Goal: Book appointment/travel/reservation

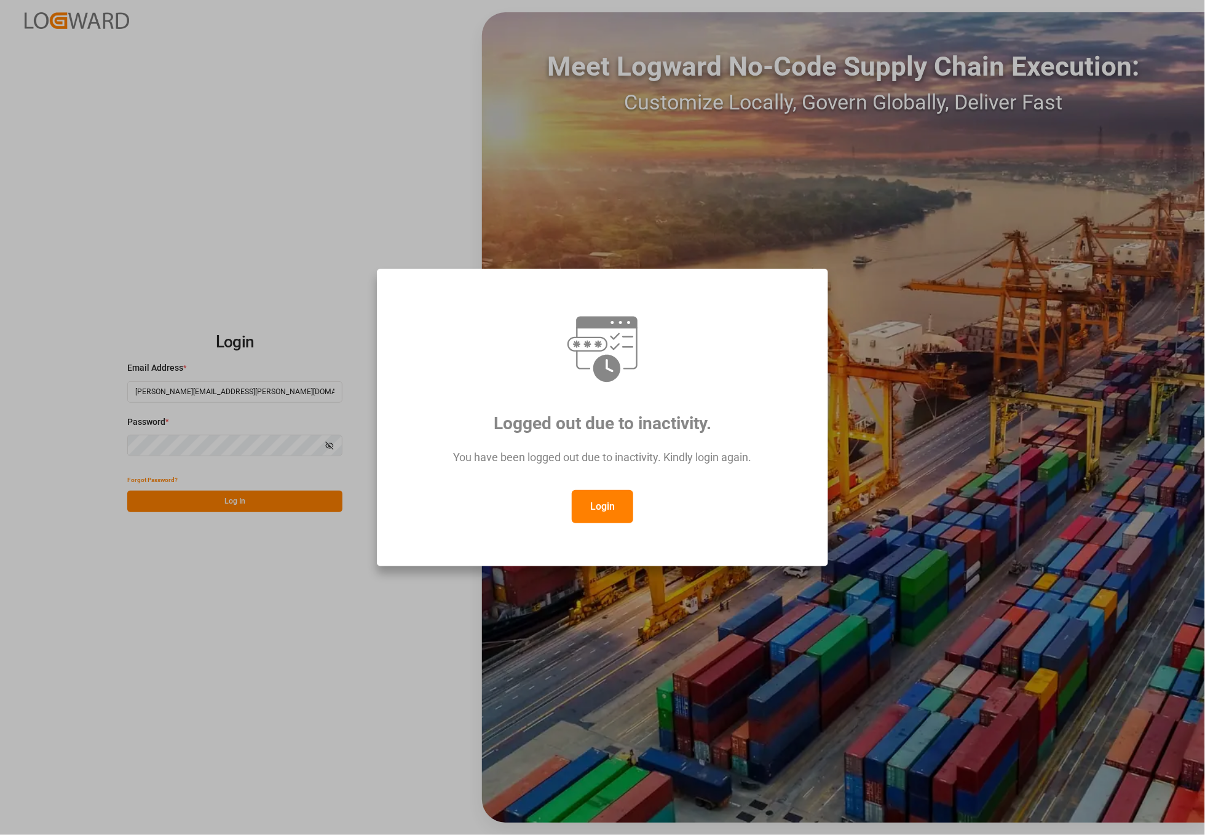
drag, startPoint x: 603, startPoint y: 508, endPoint x: 603, endPoint y: 492, distance: 16.0
click at [603, 507] on button "Login" at bounding box center [602, 506] width 61 height 33
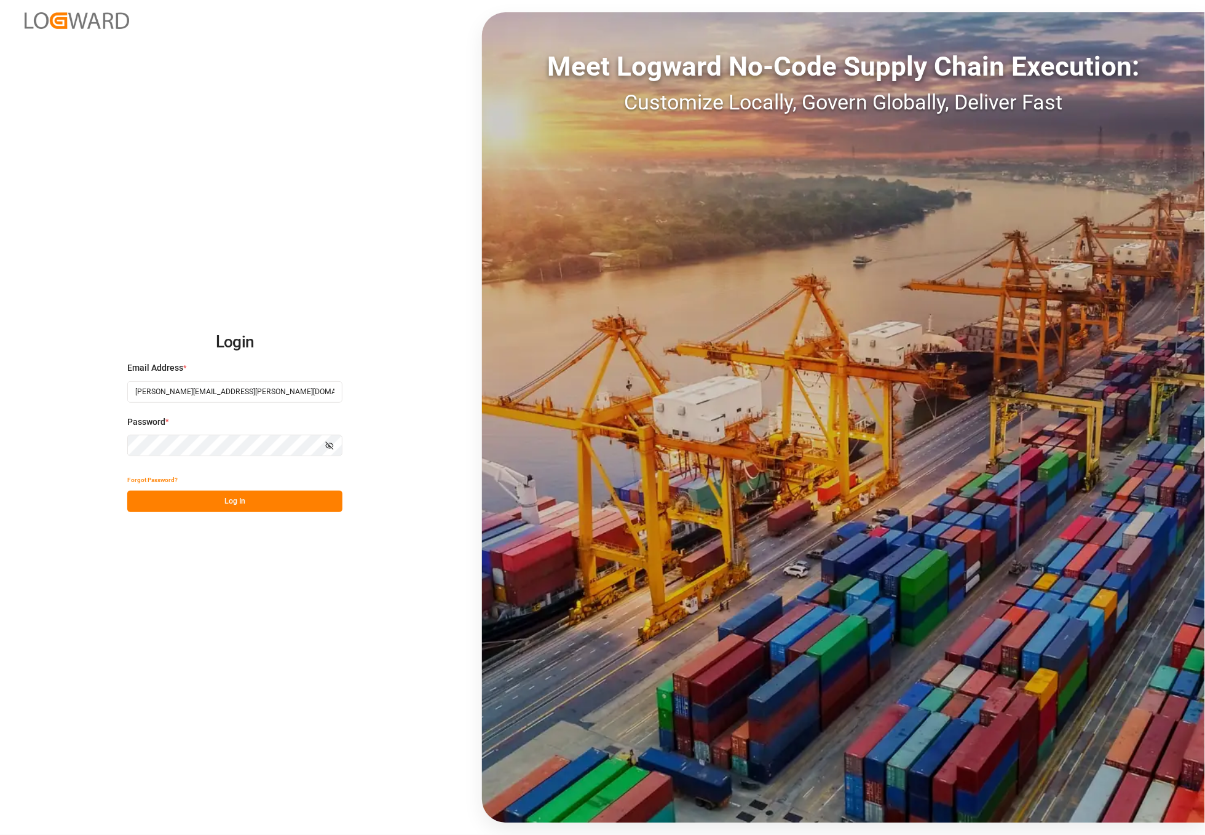
click at [247, 503] on button "Log In" at bounding box center [234, 502] width 215 height 22
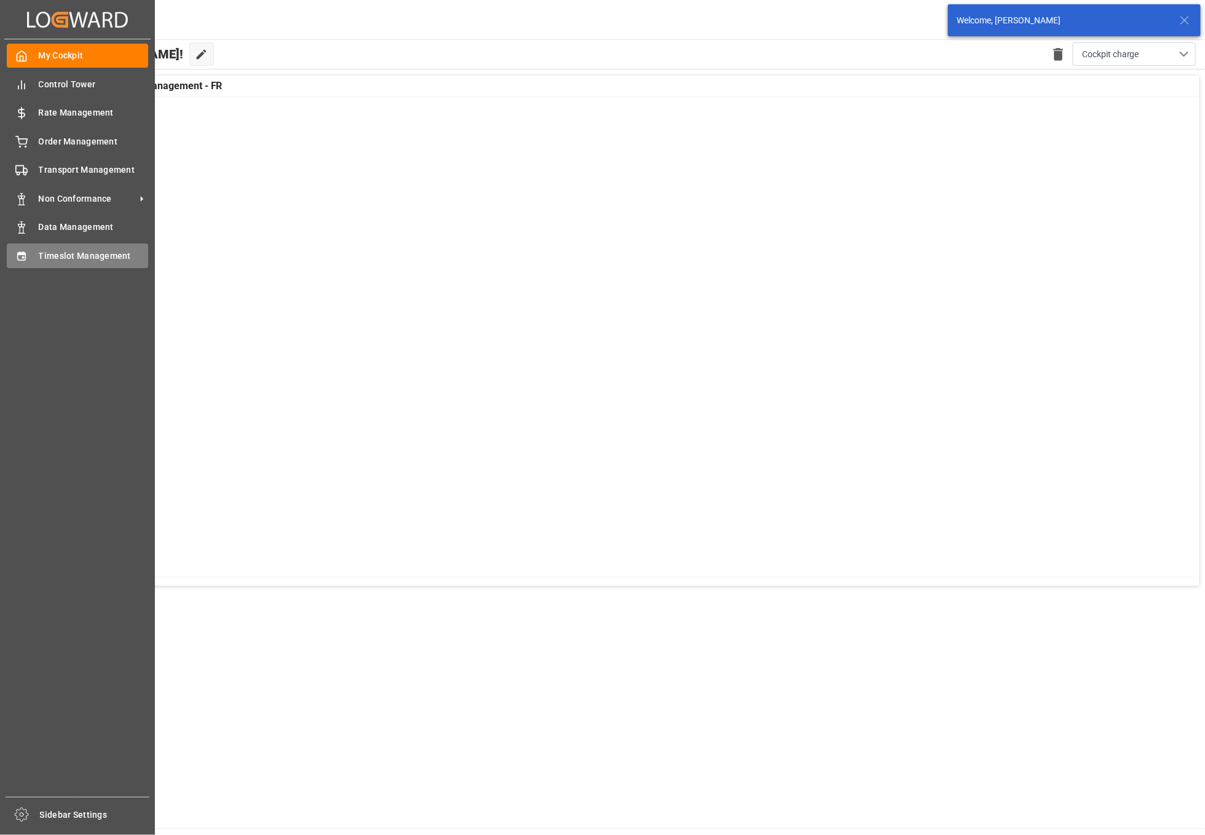
click at [15, 260] on icon at bounding box center [21, 256] width 12 height 12
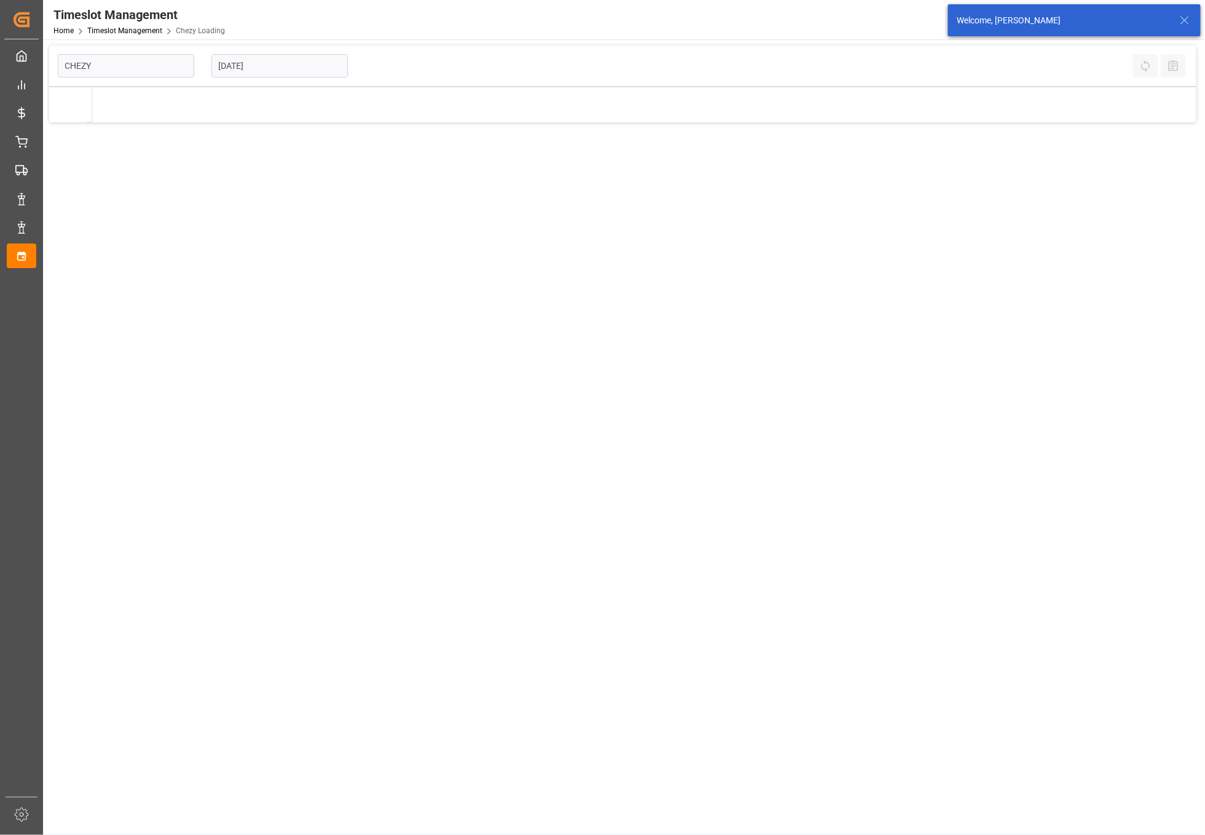
click at [293, 58] on input "[DATE]" at bounding box center [279, 65] width 136 height 23
type input "Chezy Loading"
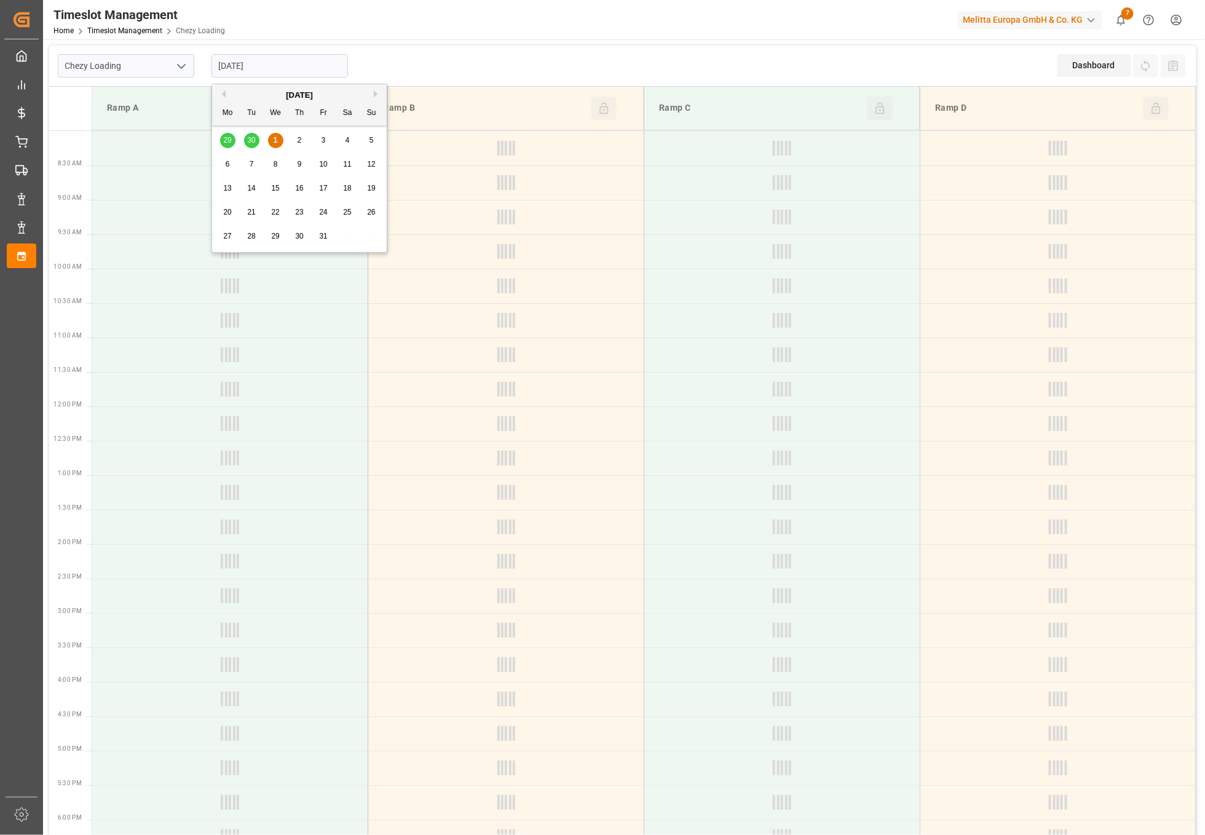
click at [272, 167] on div "8" at bounding box center [275, 164] width 15 height 15
type input "[DATE]"
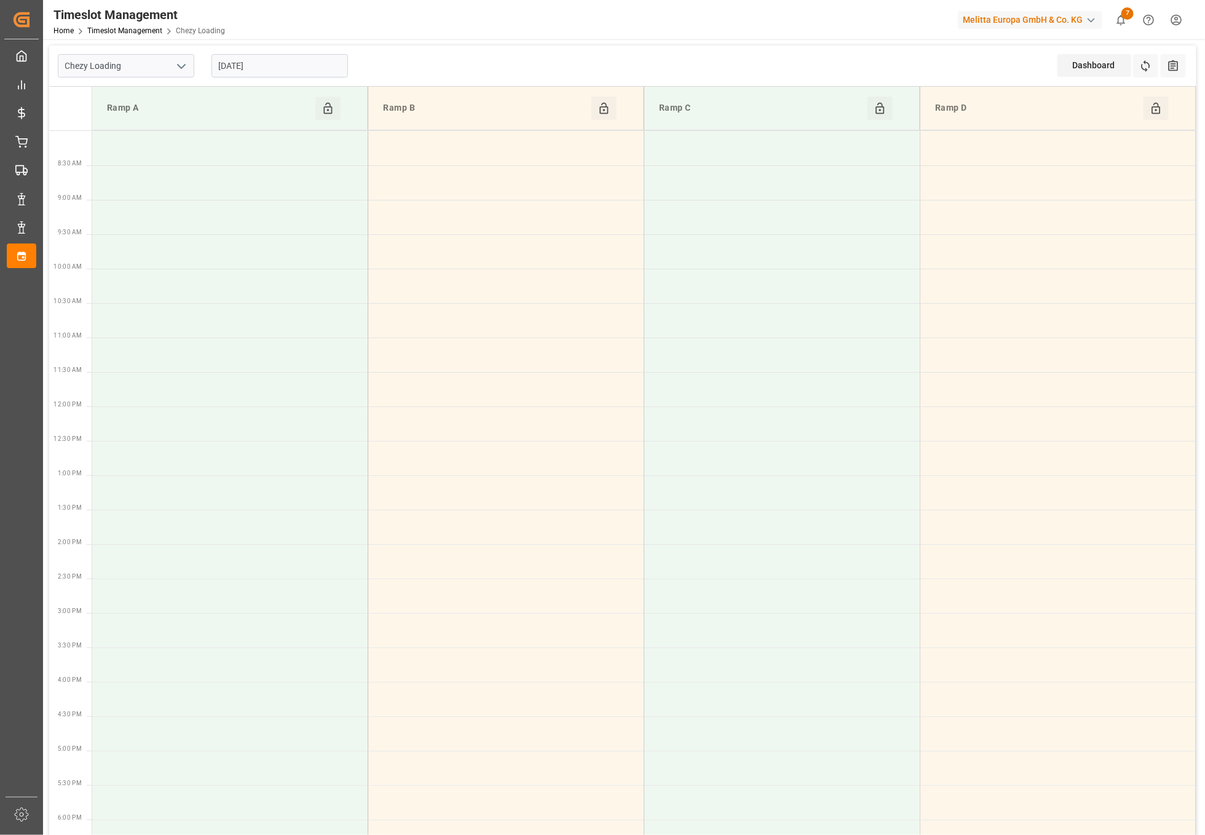
click at [179, 65] on icon "open menu" at bounding box center [181, 66] width 15 height 15
click at [146, 128] on div "Chezy Unloading" at bounding box center [125, 121] width 135 height 28
type input "Chezy Unloading"
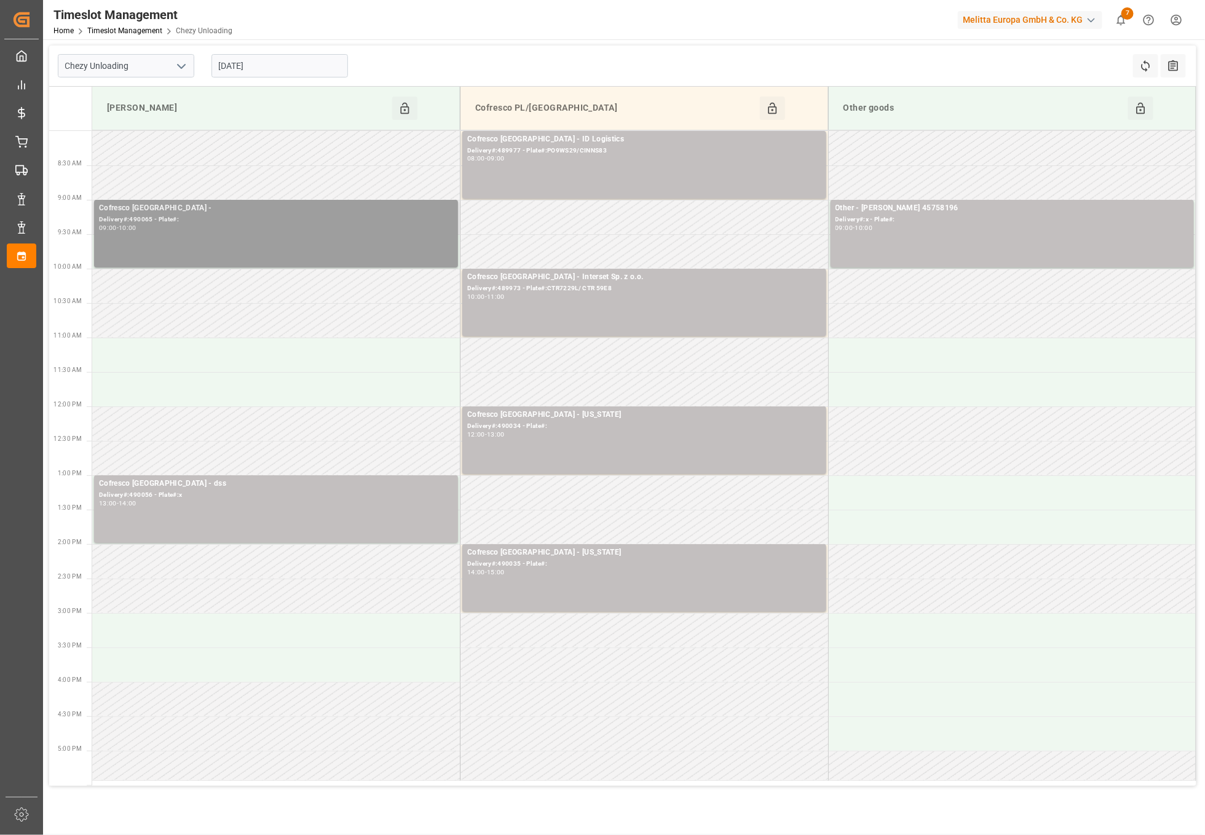
click at [202, 227] on div "09:00 - 10:00" at bounding box center [276, 228] width 354 height 7
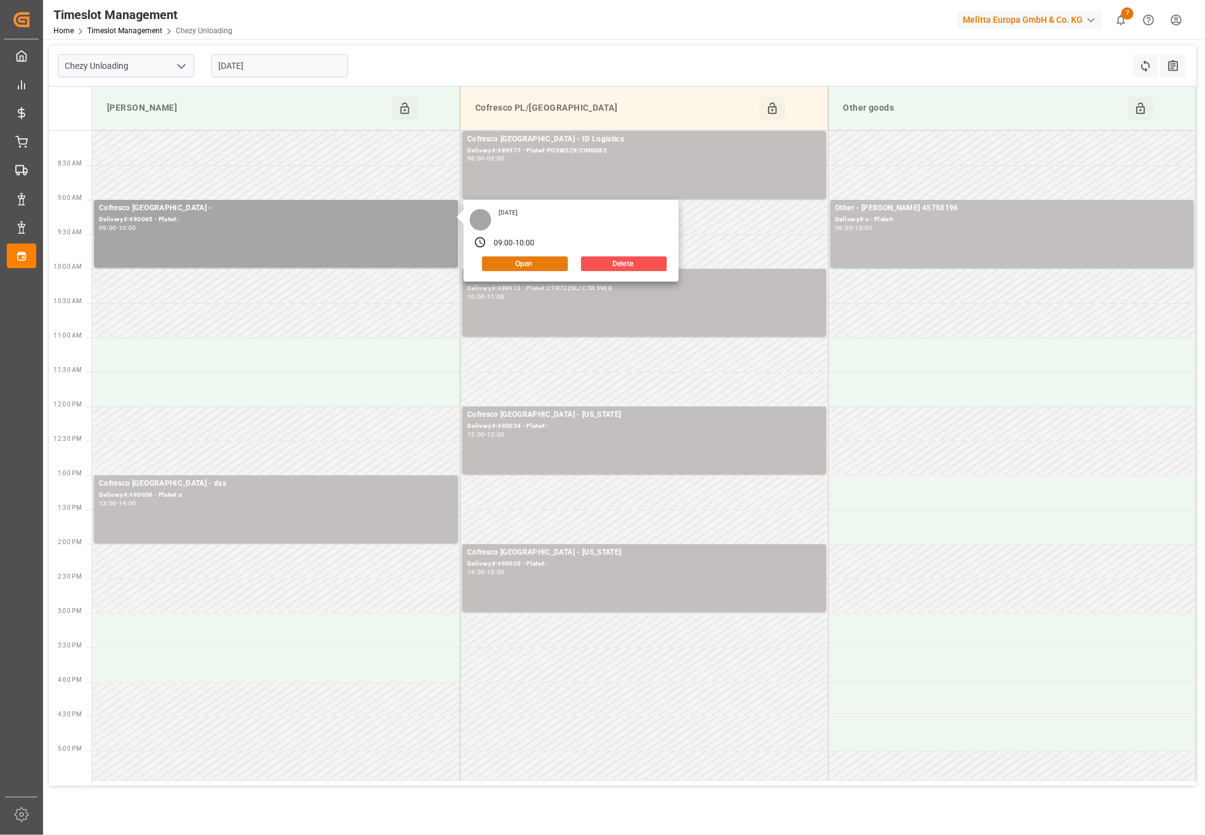
click at [557, 256] on button "Open" at bounding box center [525, 263] width 86 height 15
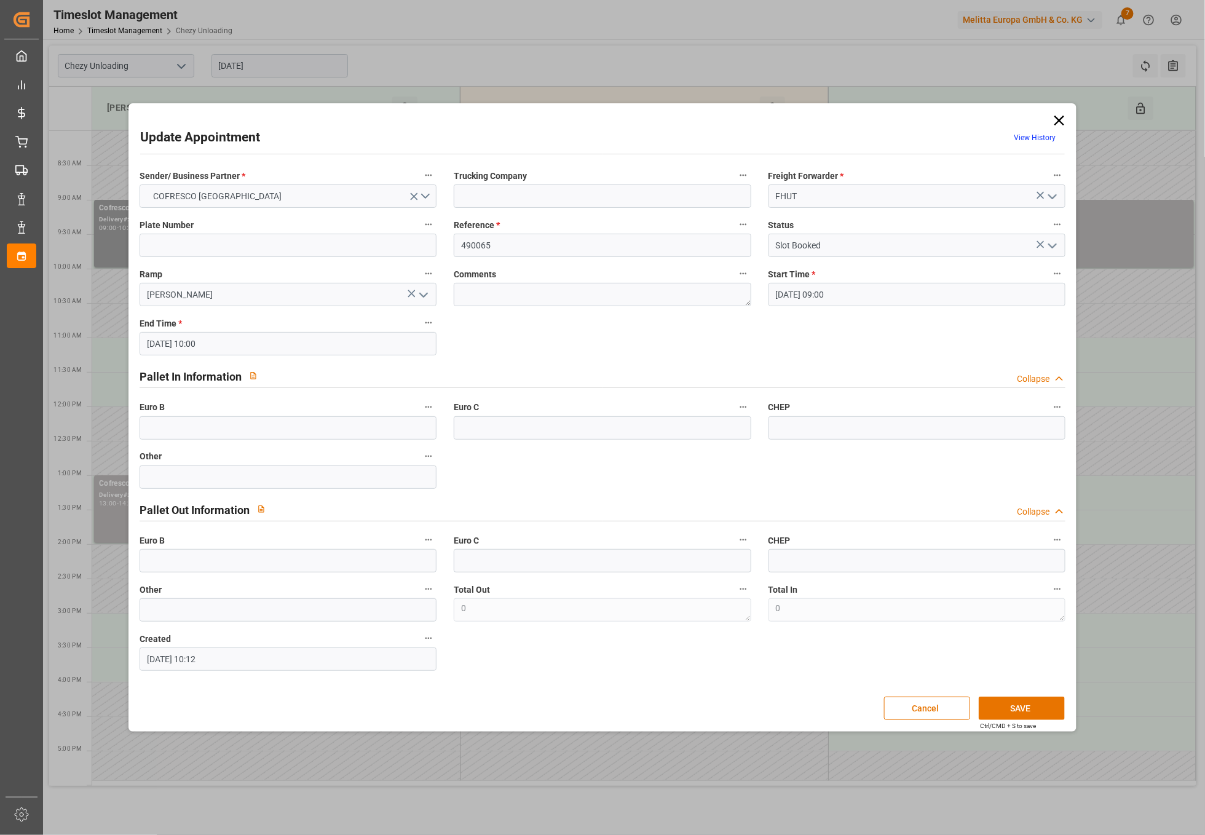
click at [1058, 121] on icon at bounding box center [1059, 121] width 10 height 10
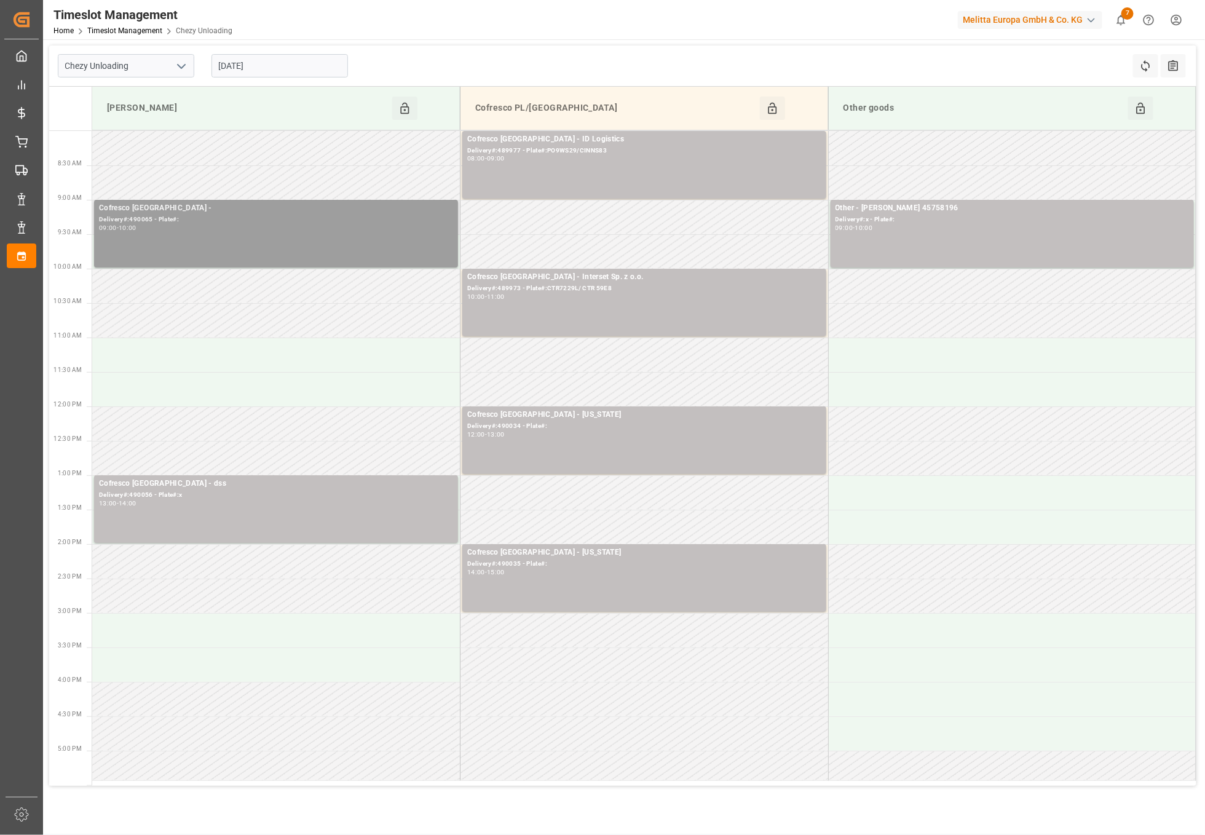
click at [336, 213] on div "Cofresco [GEOGRAPHIC_DATA] -" at bounding box center [276, 208] width 354 height 12
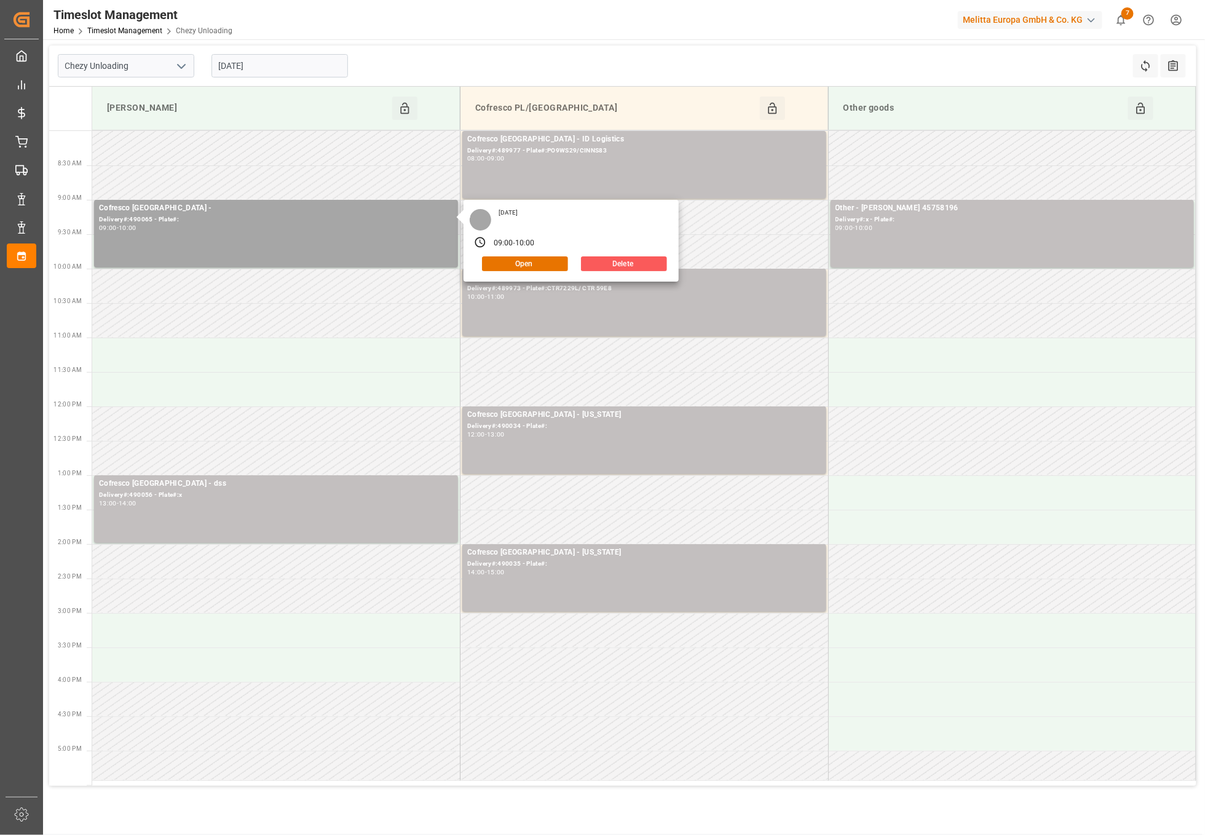
click at [615, 264] on button "Delete" at bounding box center [624, 263] width 86 height 15
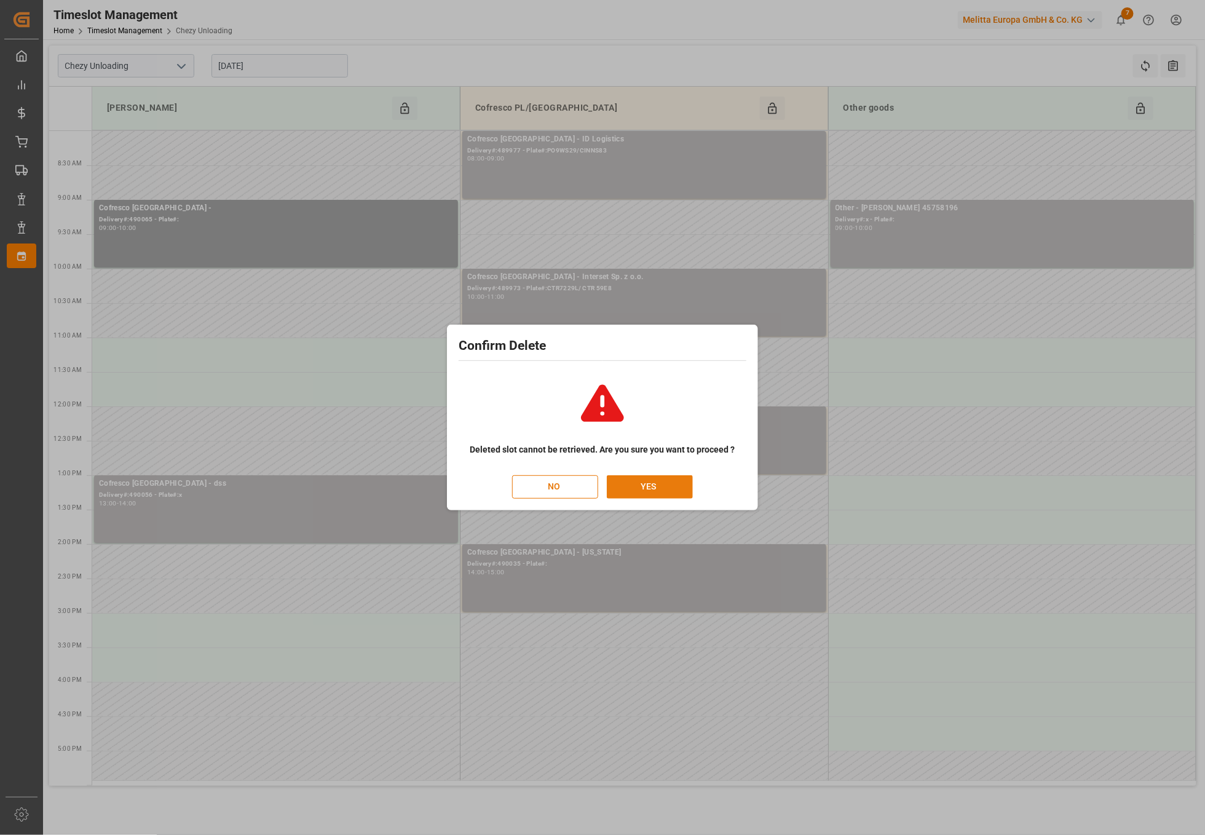
click at [641, 479] on button "YES" at bounding box center [650, 486] width 86 height 23
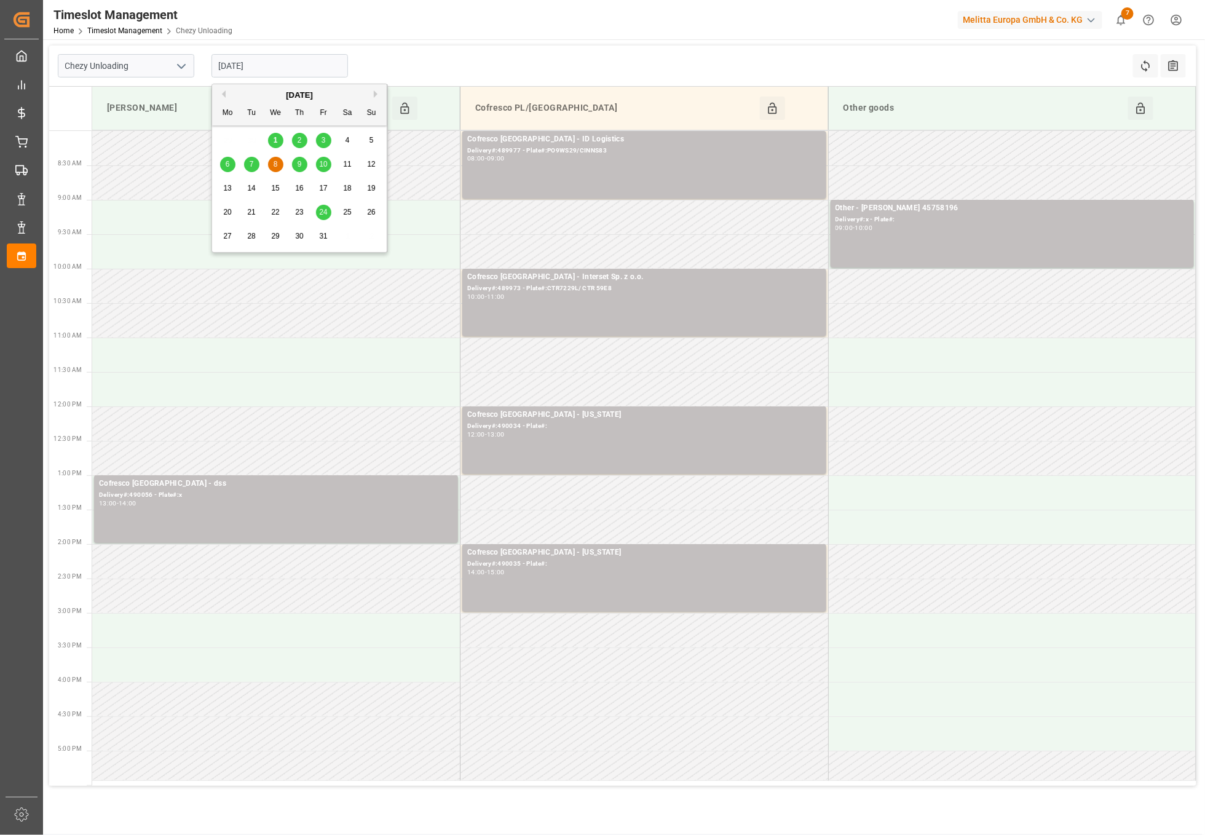
click at [263, 65] on input "[DATE]" at bounding box center [279, 65] width 136 height 23
click at [277, 136] on span "1" at bounding box center [276, 140] width 4 height 9
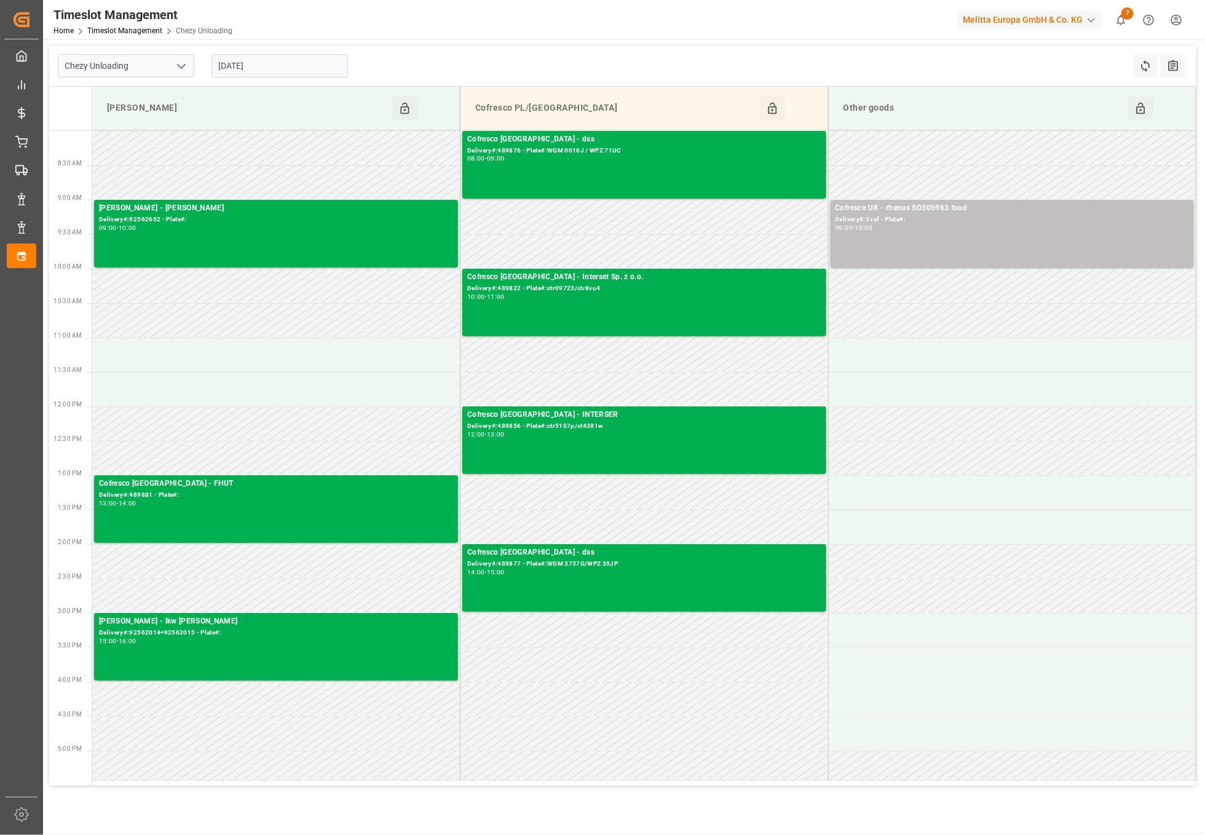
click at [288, 60] on input "[DATE]" at bounding box center [279, 65] width 136 height 23
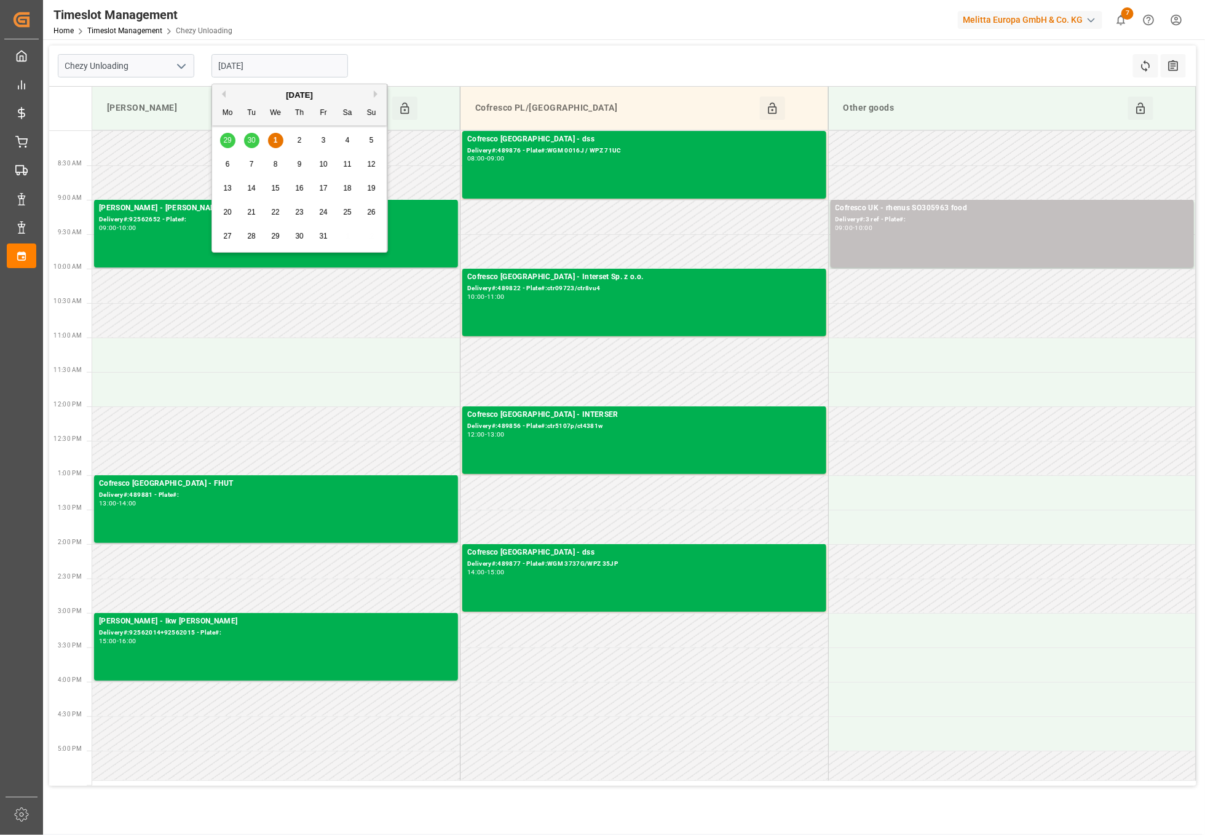
click at [293, 135] on div "2" at bounding box center [299, 140] width 15 height 15
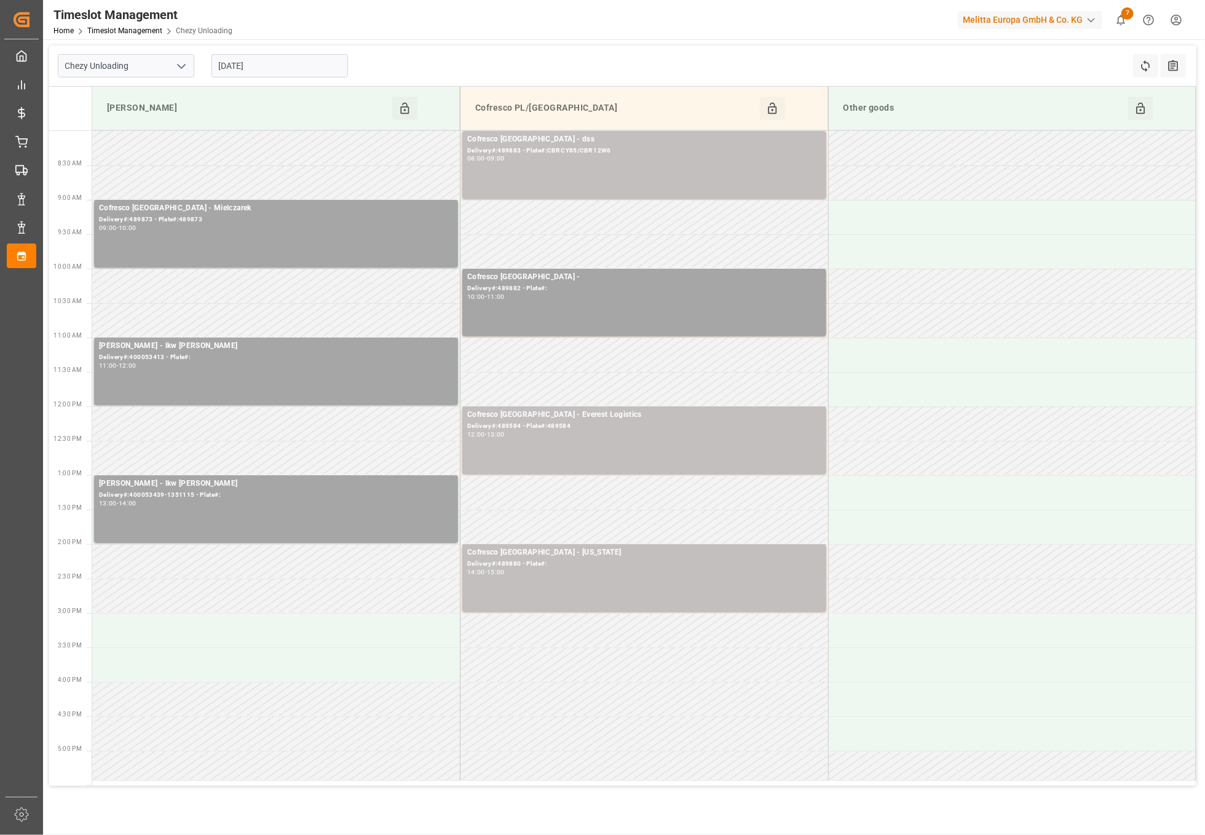
click at [270, 65] on input "[DATE]" at bounding box center [279, 65] width 136 height 23
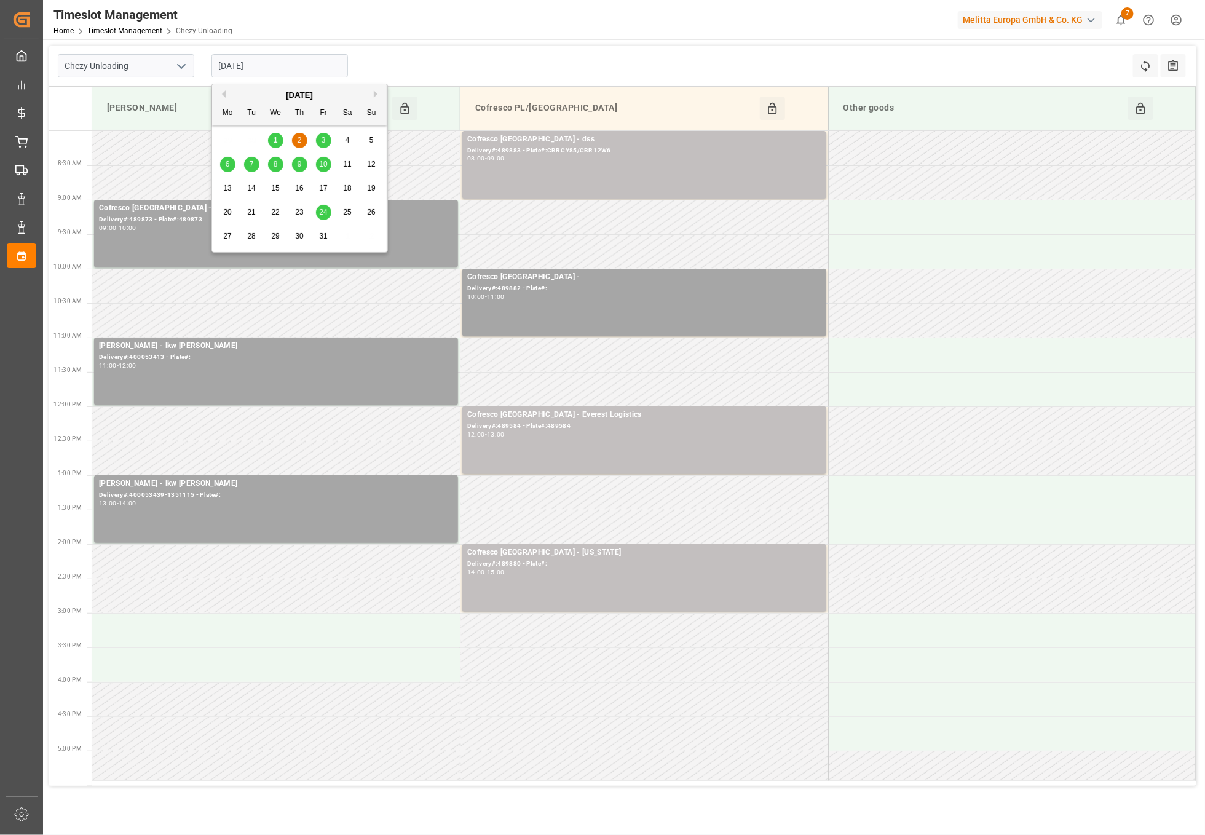
click at [274, 141] on span "1" at bounding box center [276, 140] width 4 height 9
type input "[DATE]"
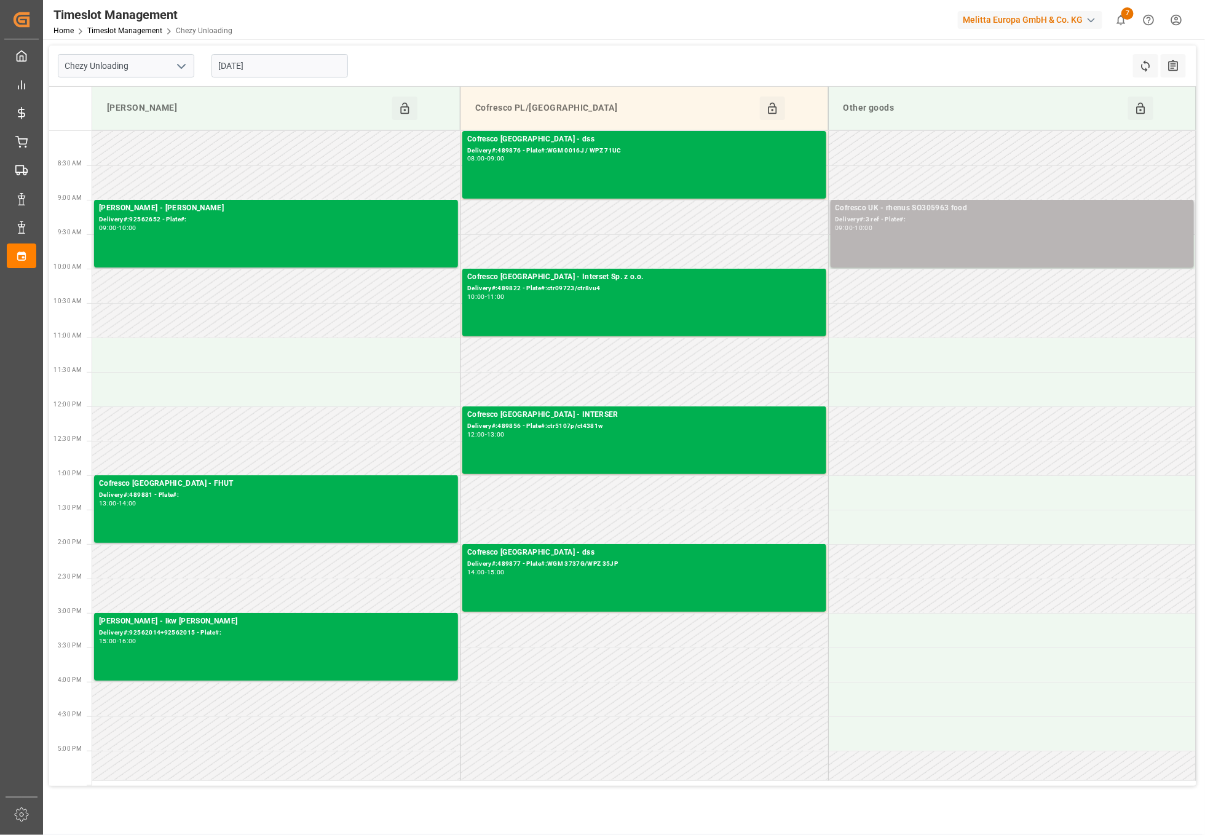
click at [966, 227] on div "09:00 - 10:00" at bounding box center [1012, 228] width 354 height 7
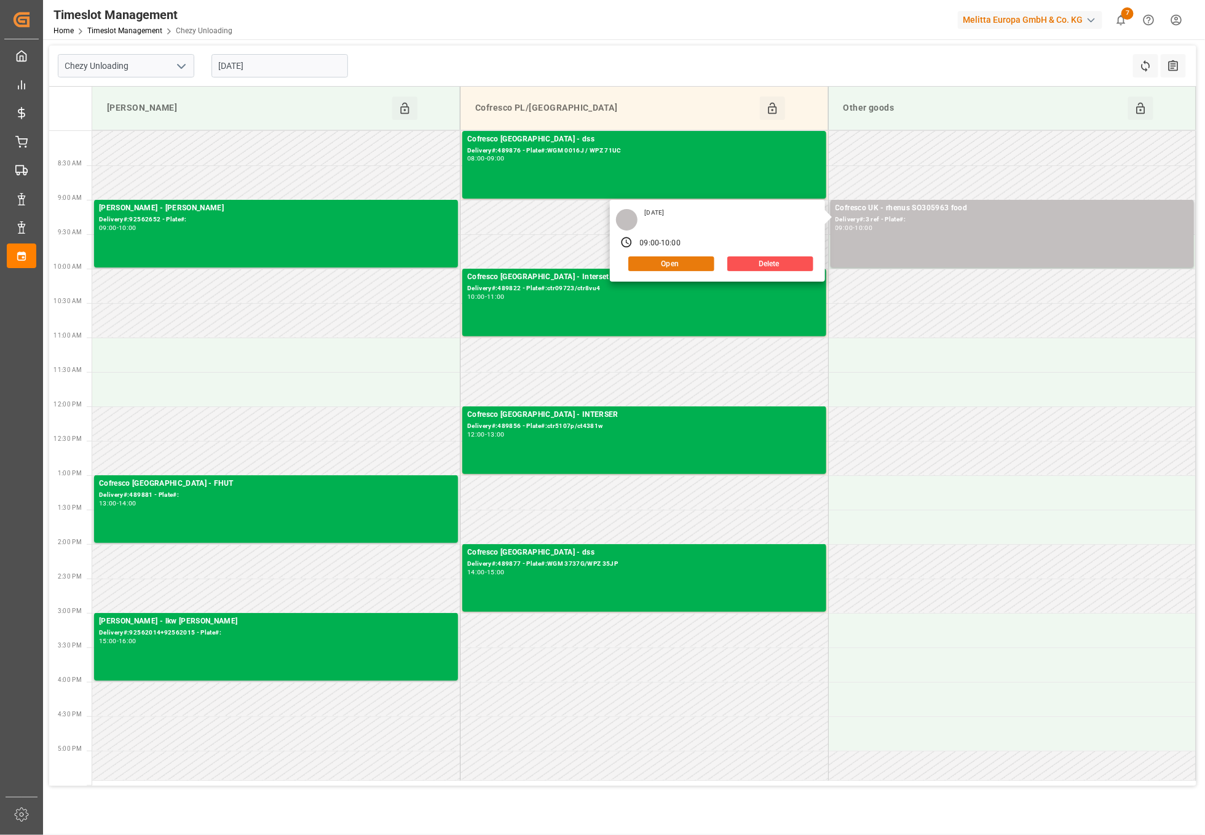
click at [692, 260] on button "Open" at bounding box center [671, 263] width 86 height 15
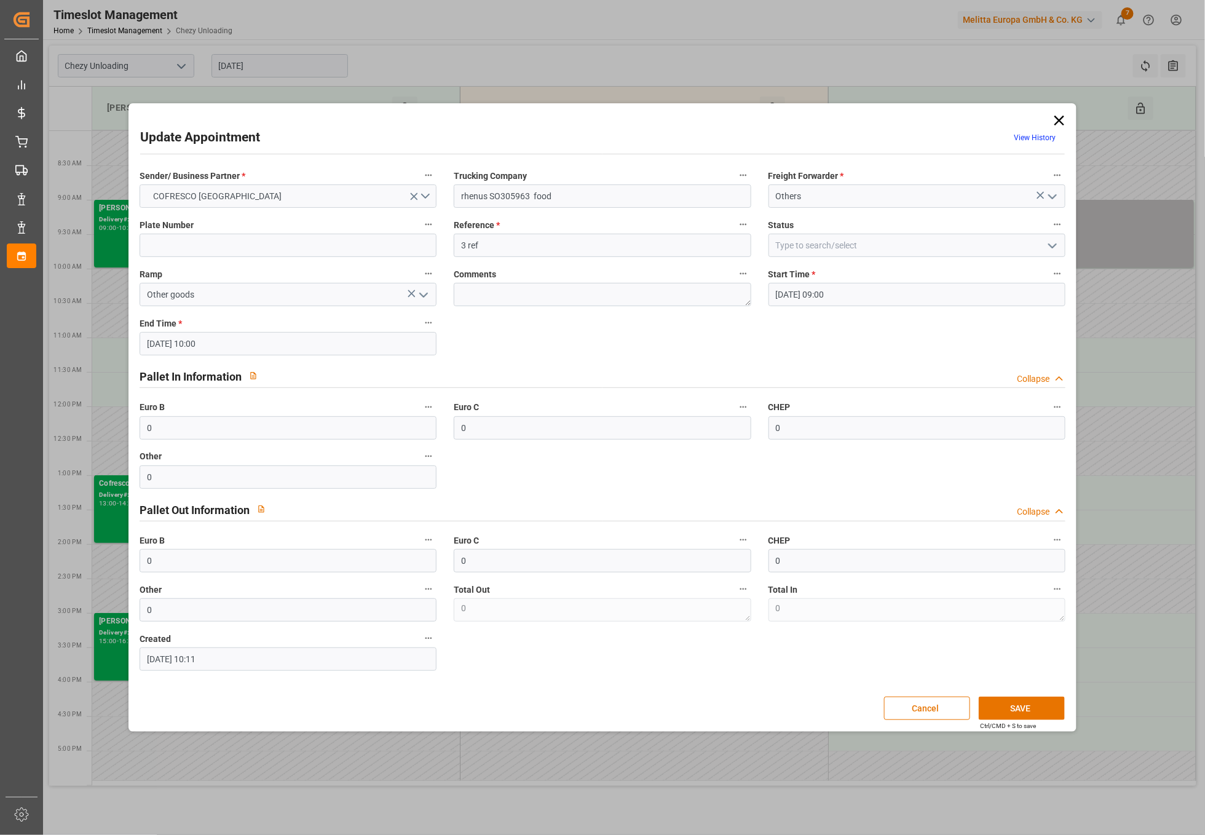
click at [1025, 291] on input "[DATE] 09:00" at bounding box center [916, 294] width 297 height 23
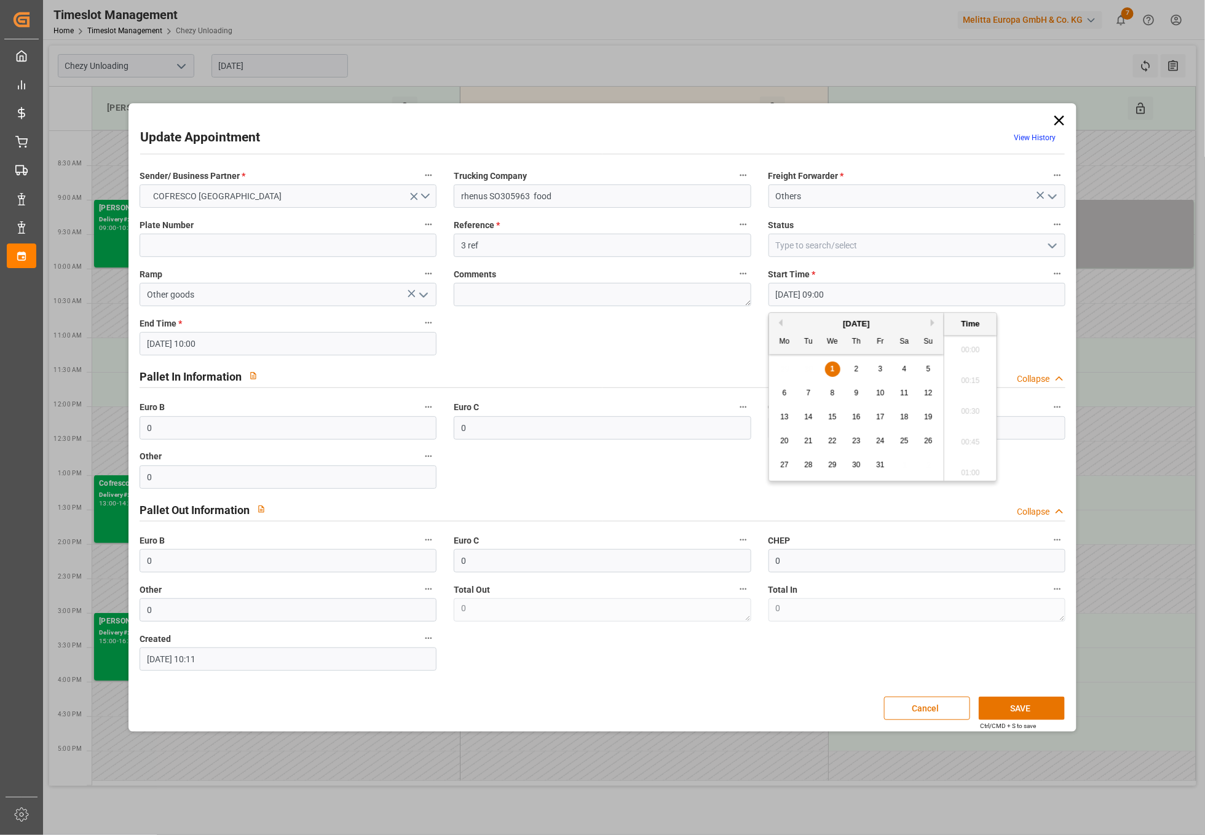
scroll to position [1049, 0]
click at [850, 370] on div "2" at bounding box center [856, 369] width 15 height 15
type input "[DATE] 09:00"
click at [977, 407] on li "09:00" at bounding box center [970, 408] width 52 height 31
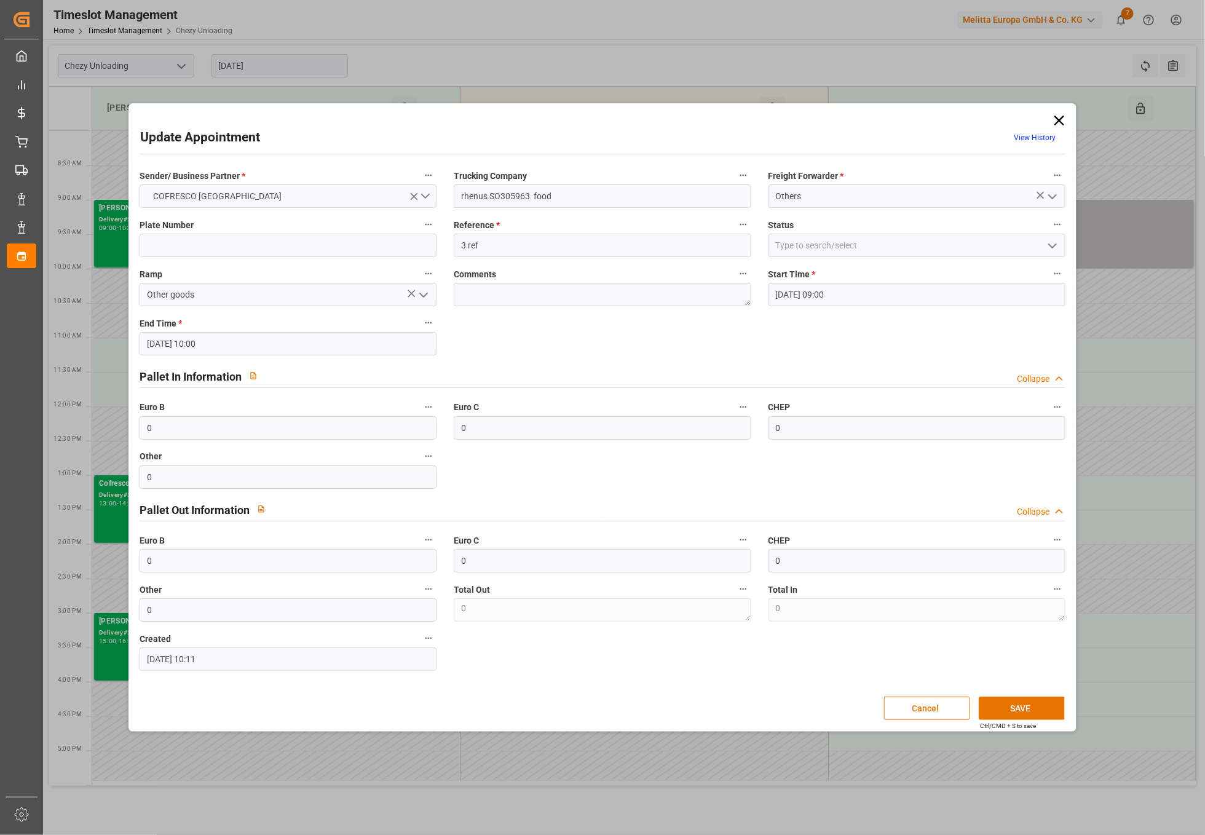
click at [248, 340] on input "[DATE] 10:00" at bounding box center [288, 343] width 297 height 23
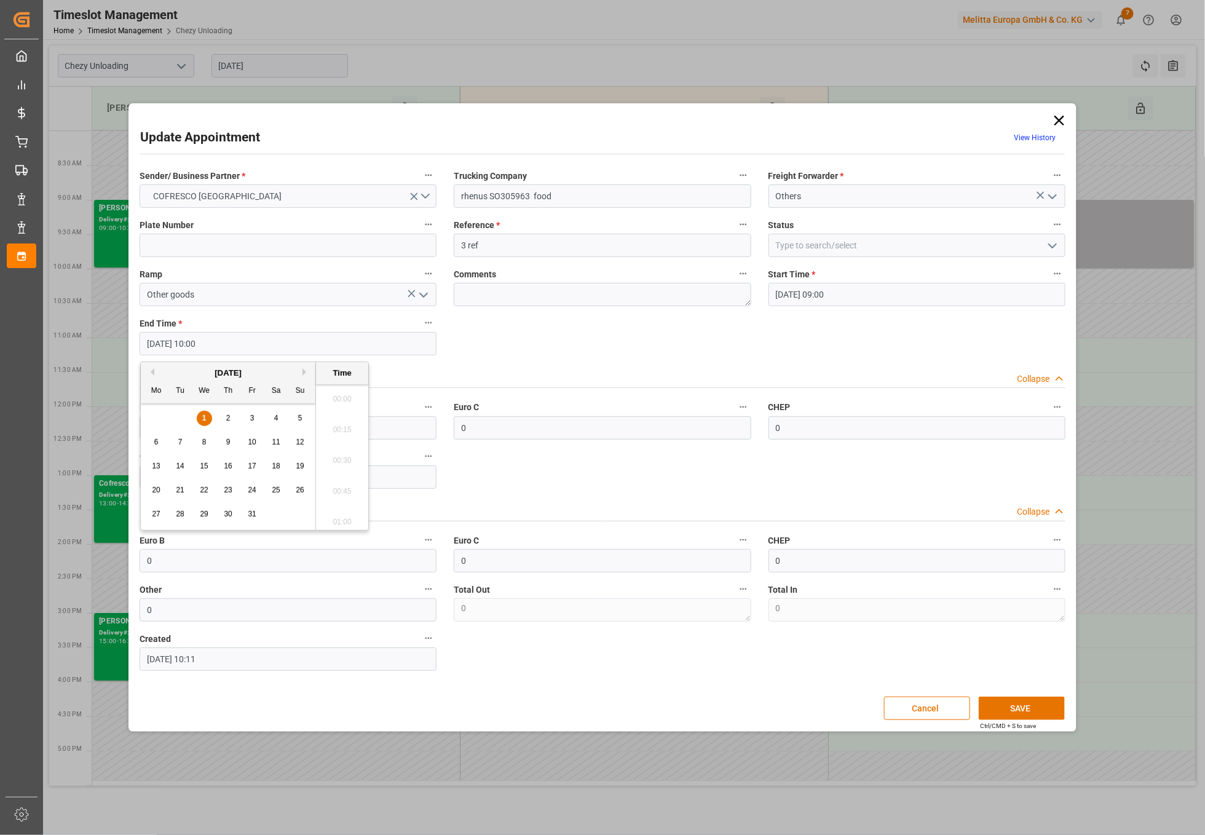
scroll to position [1172, 0]
click at [222, 420] on div "2" at bounding box center [228, 418] width 15 height 15
type input "[DATE] 10:00"
click at [333, 452] on li "10:00" at bounding box center [342, 457] width 52 height 31
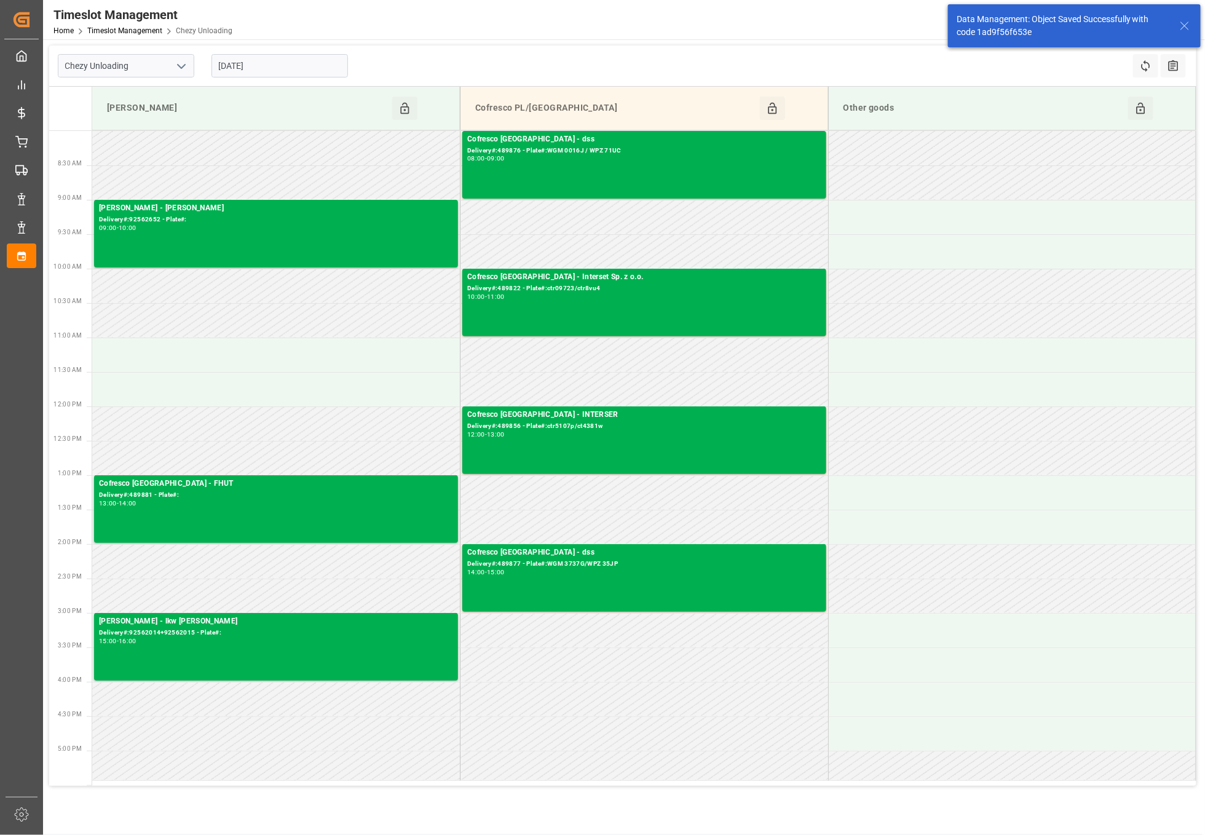
click at [253, 67] on input "[DATE]" at bounding box center [279, 65] width 136 height 23
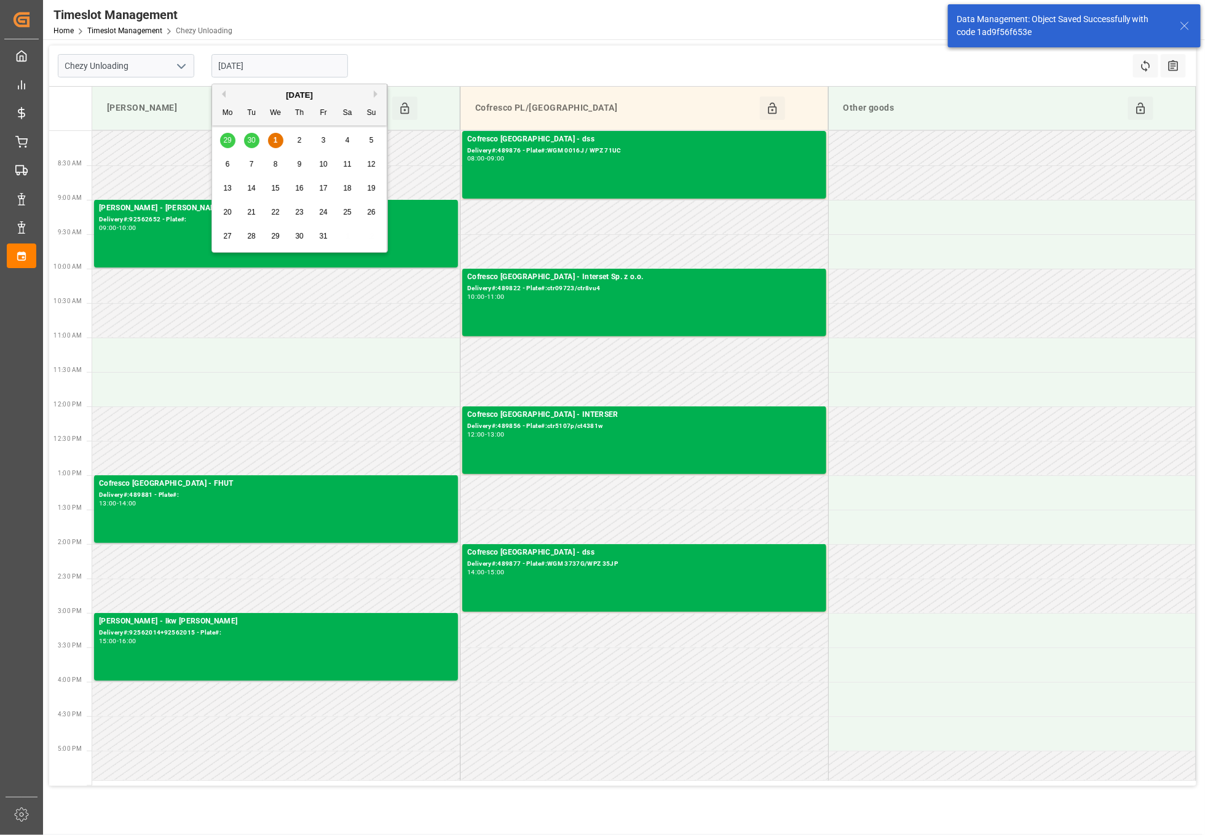
click at [299, 141] on span "2" at bounding box center [300, 140] width 4 height 9
type input "[DATE]"
